Goal: Task Accomplishment & Management: Use online tool/utility

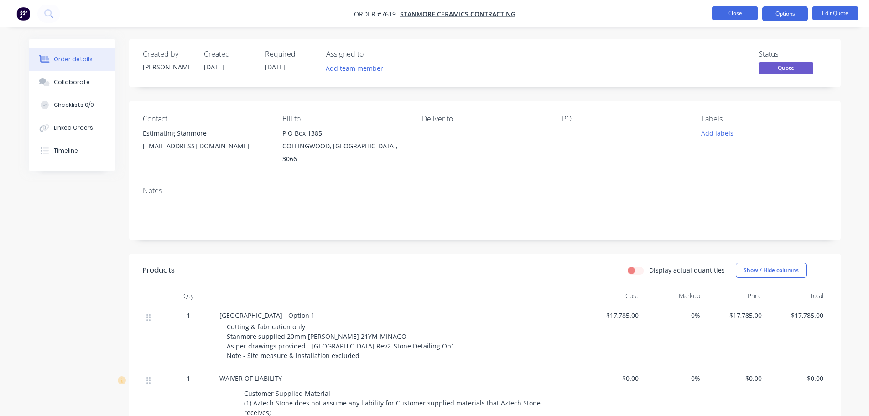
click at [736, 11] on button "Close" at bounding box center [735, 13] width 46 height 14
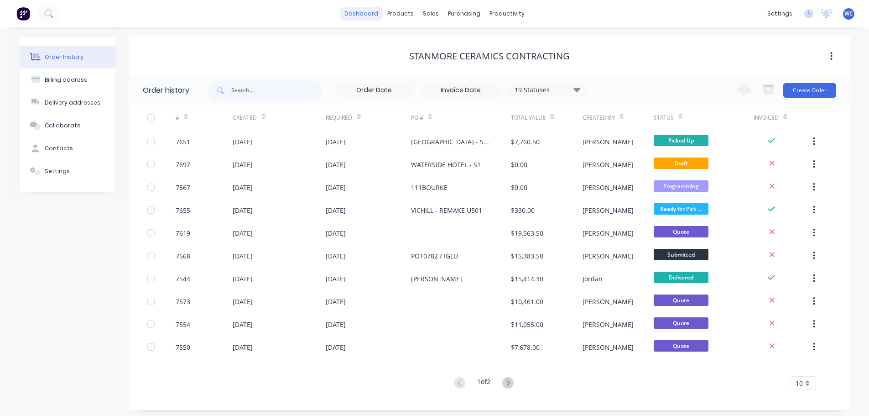
click at [365, 16] on link "dashboard" at bounding box center [361, 14] width 43 height 14
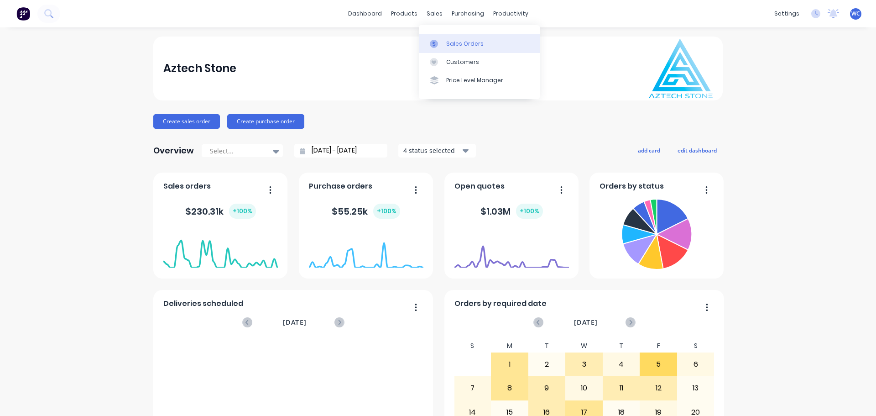
click at [456, 45] on div "Sales Orders" at bounding box center [464, 44] width 37 height 8
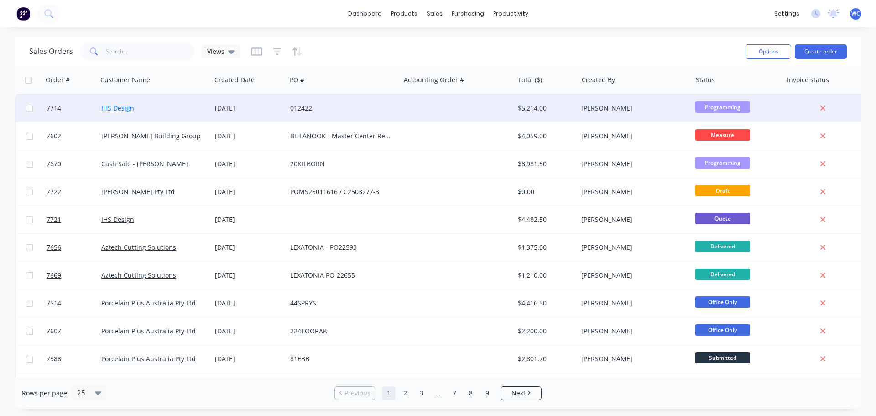
click at [115, 105] on link "IHS Design" at bounding box center [117, 108] width 33 height 9
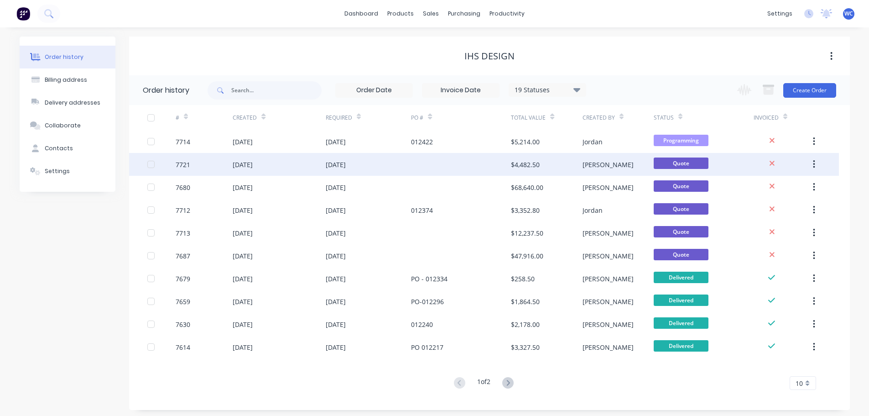
click at [253, 162] on div "[DATE]" at bounding box center [243, 165] width 20 height 10
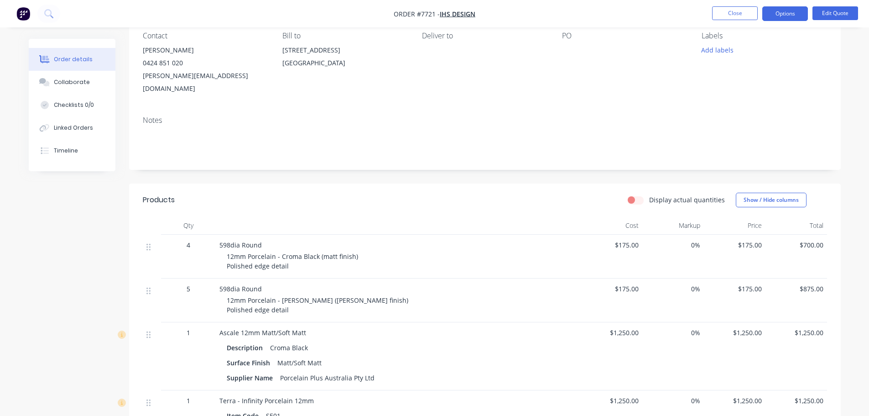
scroll to position [91, 0]
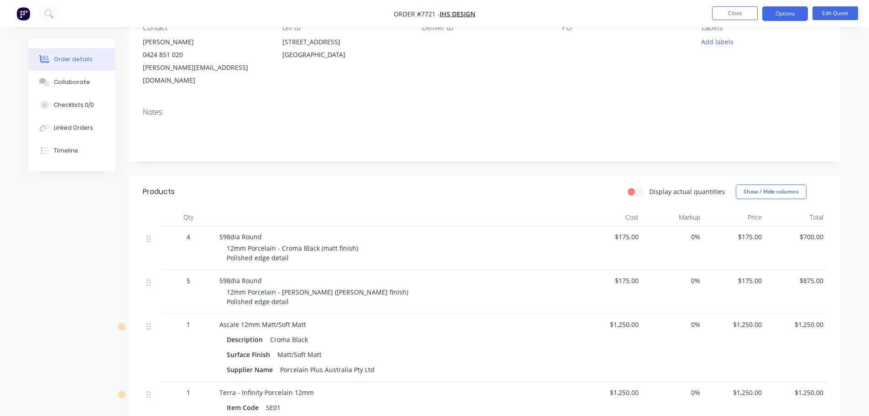
click at [310, 319] on div "Ascale 12mm Matt/Soft Matt" at bounding box center [399, 324] width 358 height 10
click at [827, 11] on button "Edit Quote" at bounding box center [836, 13] width 46 height 14
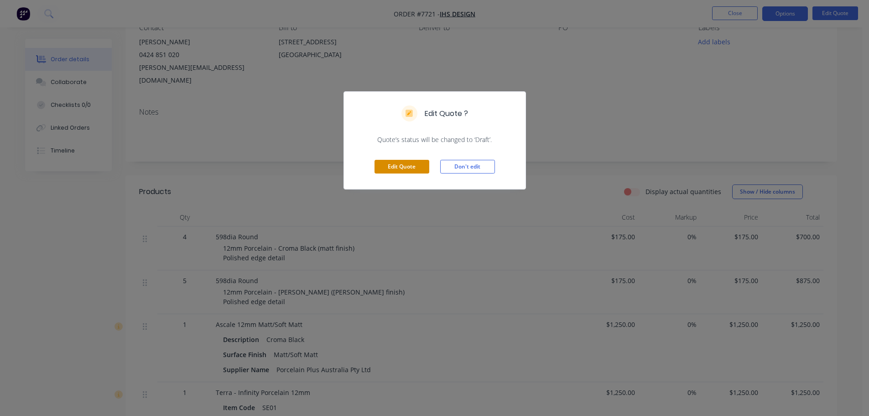
click at [413, 164] on button "Edit Quote" at bounding box center [402, 167] width 55 height 14
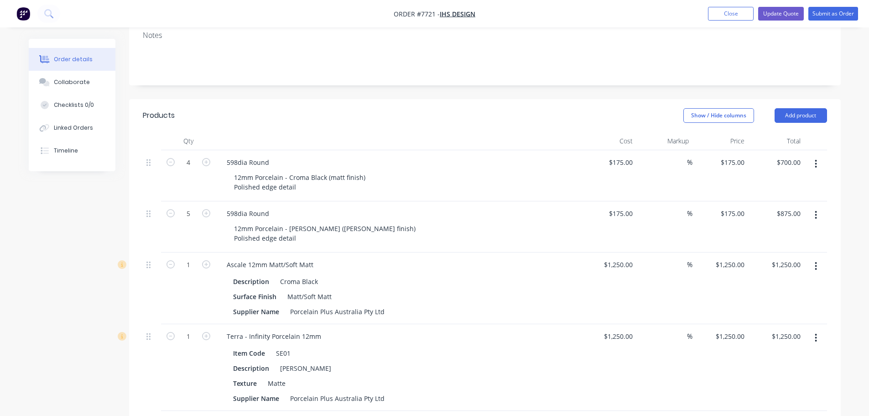
scroll to position [183, 0]
click at [317, 257] on div "Ascale 12mm Matt/Soft Matt" at bounding box center [270, 263] width 101 height 13
click at [322, 329] on div "Terra - Infinity Porcelain 12mm" at bounding box center [274, 335] width 109 height 13
click at [615, 329] on div "1250 1250" at bounding box center [625, 335] width 23 height 13
type input "$550.00"
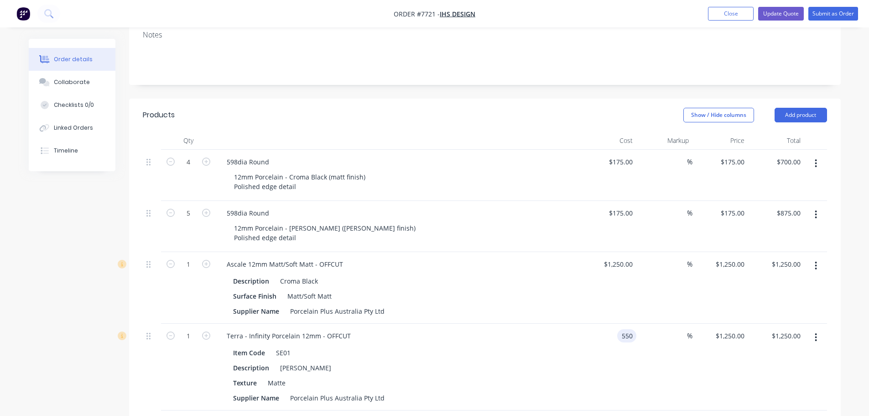
type input "$550.00"
click at [610, 252] on div "1250 $1,250.00" at bounding box center [609, 288] width 56 height 72
type input "$550.00"
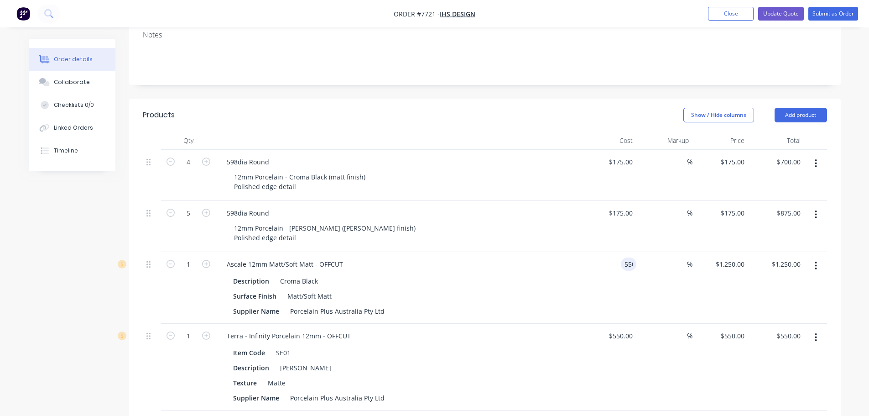
type input "$550.00"
click at [784, 10] on button "Update Quote" at bounding box center [782, 14] width 46 height 14
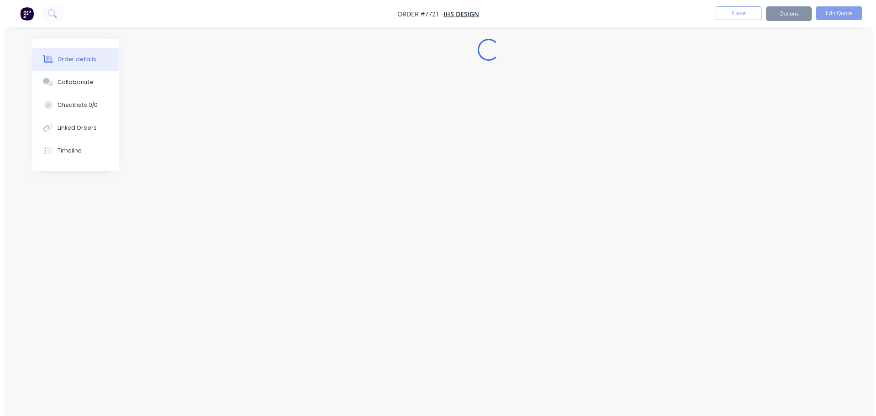
scroll to position [0, 0]
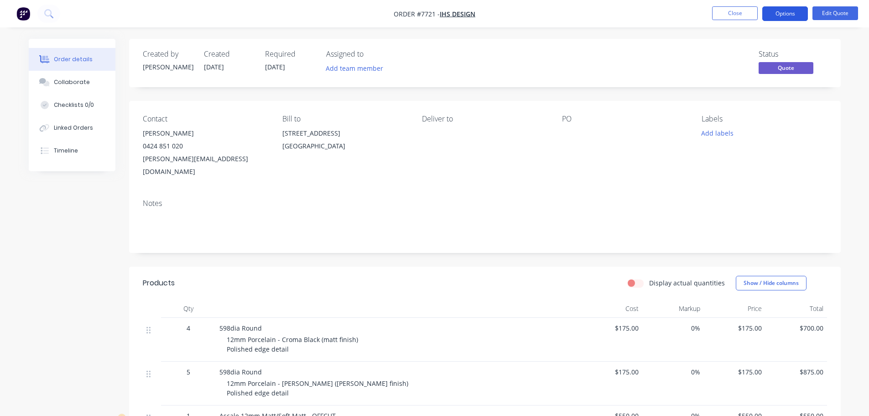
click at [784, 12] on button "Options" at bounding box center [786, 13] width 46 height 15
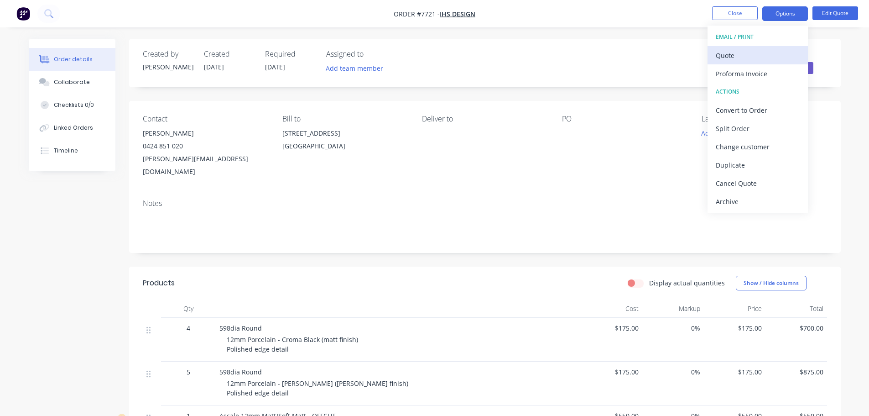
click at [726, 57] on div "Quote" at bounding box center [758, 55] width 84 height 13
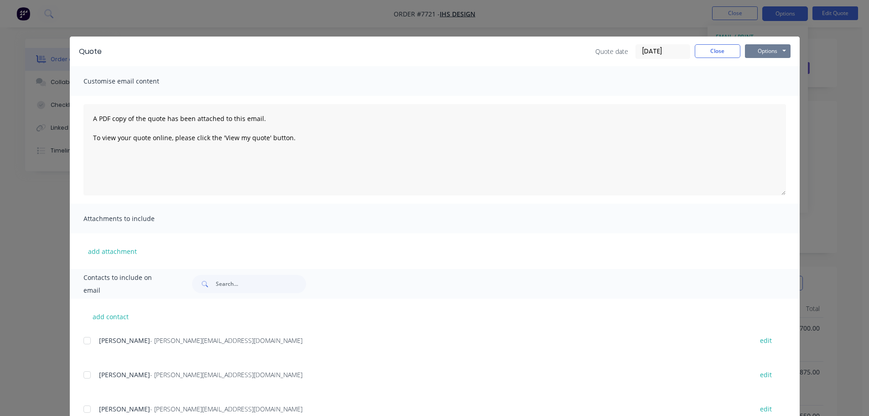
click at [757, 51] on button "Options" at bounding box center [768, 51] width 46 height 14
click at [760, 67] on button "Preview" at bounding box center [774, 67] width 58 height 15
